Goal: Information Seeking & Learning: Learn about a topic

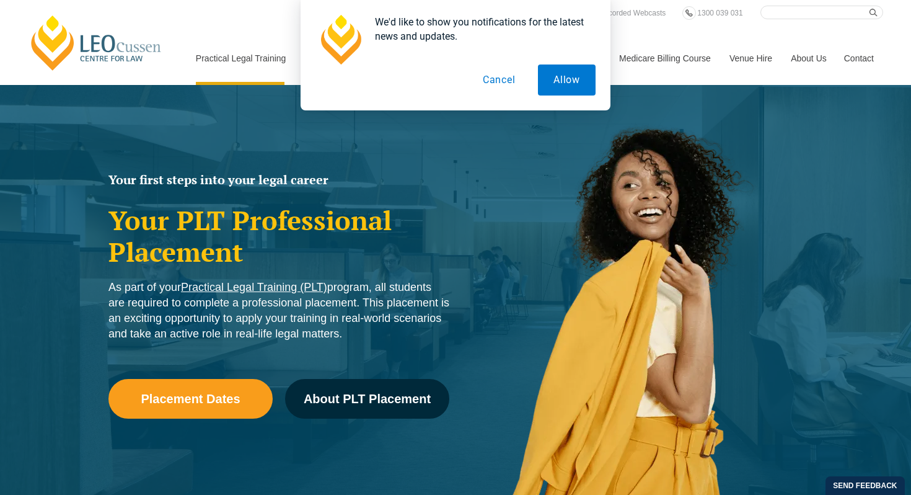
click at [515, 84] on button "Cancel" at bounding box center [499, 79] width 64 height 31
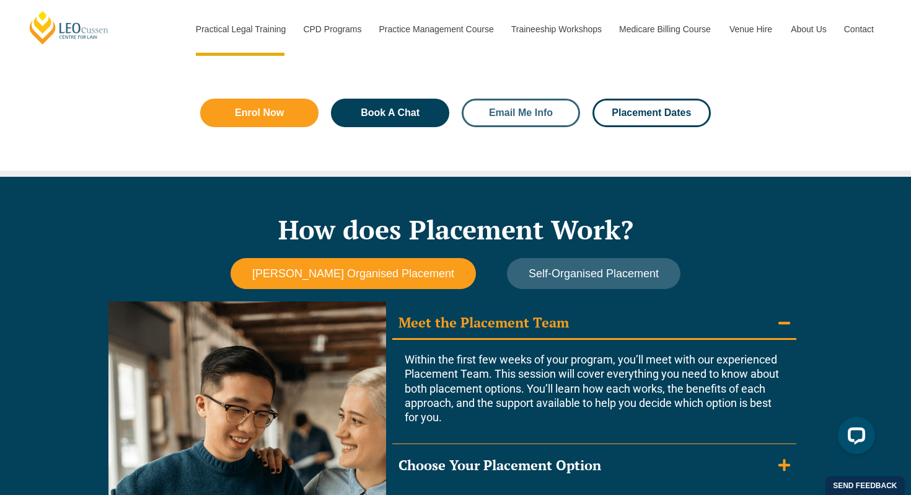
scroll to position [916, 0]
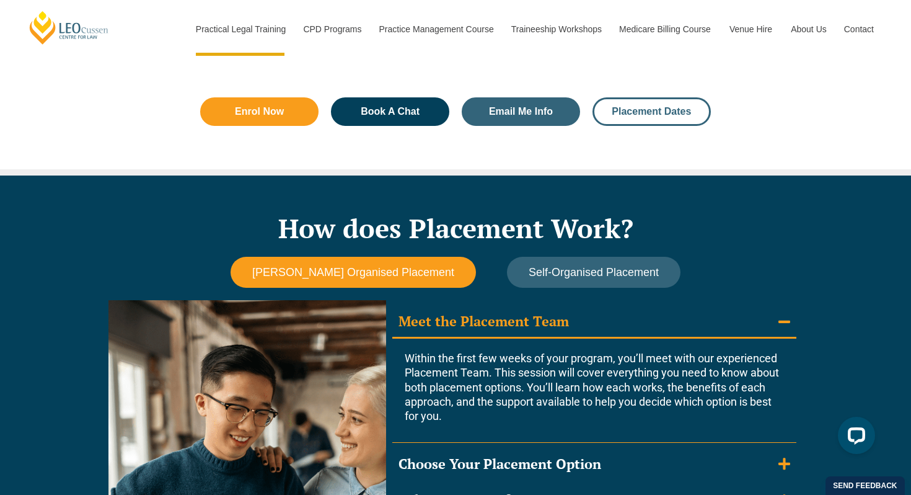
click at [636, 107] on span "Placement Dates" at bounding box center [651, 112] width 79 height 10
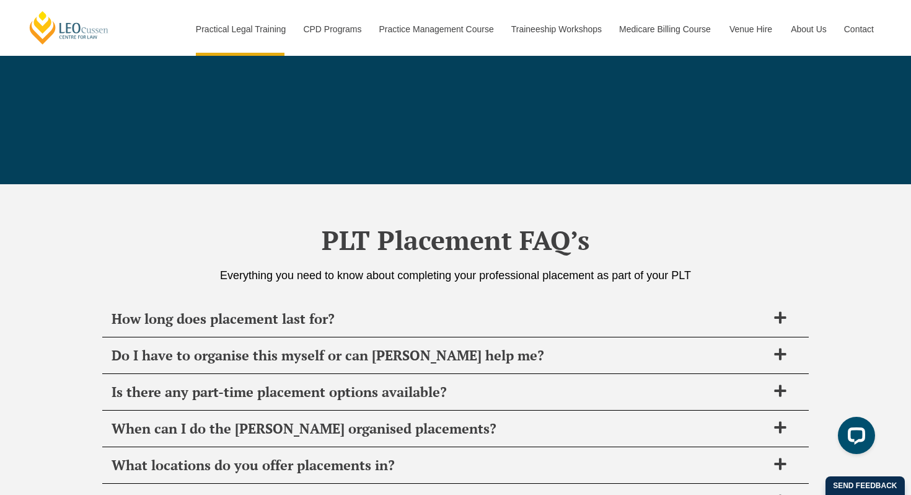
scroll to position [4202, 0]
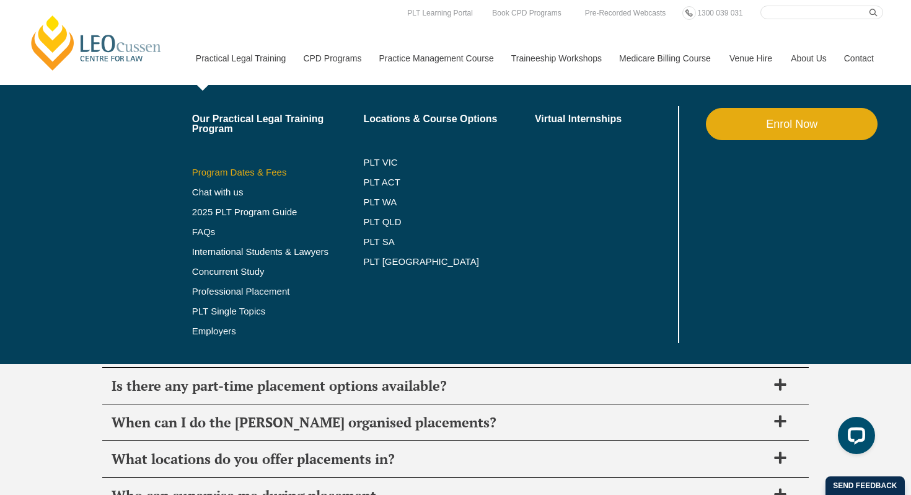
click at [238, 171] on link "Program Dates & Fees" at bounding box center [278, 172] width 172 height 10
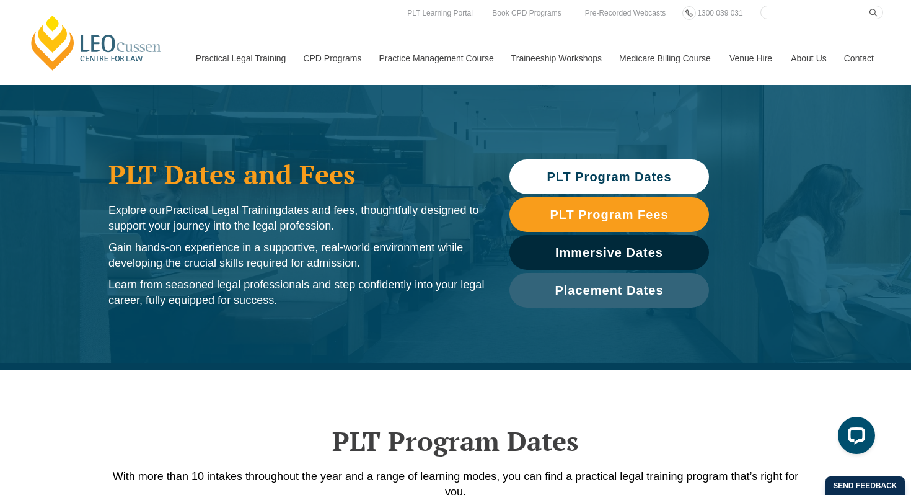
click at [603, 170] on span "PLT Program Dates" at bounding box center [609, 176] width 125 height 12
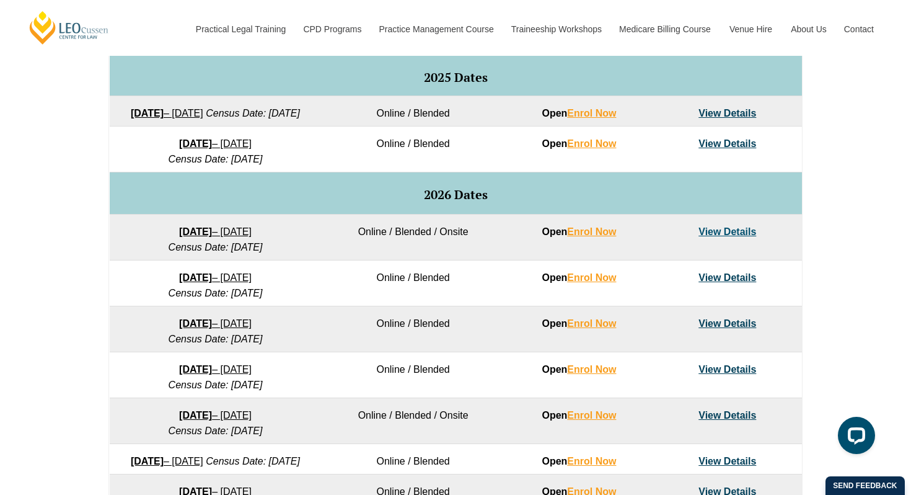
scroll to position [652, 0]
